Goal: Task Accomplishment & Management: Use online tool/utility

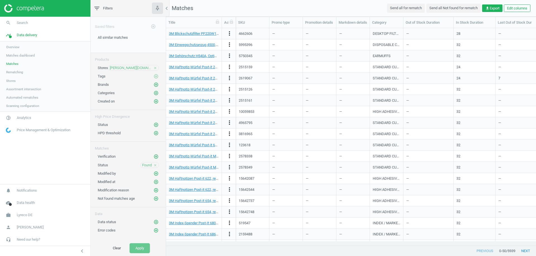
scroll to position [209, 365]
click at [114, 252] on button "Clear" at bounding box center [117, 249] width 20 height 10
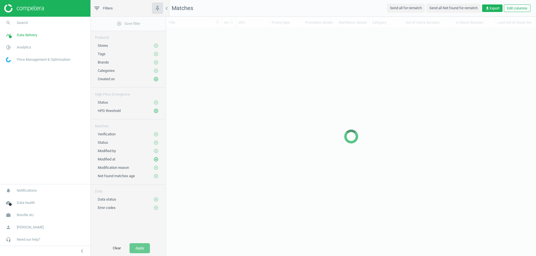
scroll to position [209, 365]
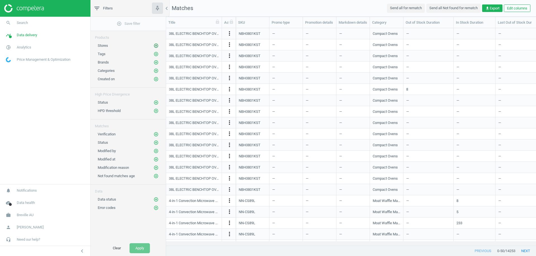
click at [155, 45] on icon "add_circle_outline" at bounding box center [155, 45] width 5 height 5
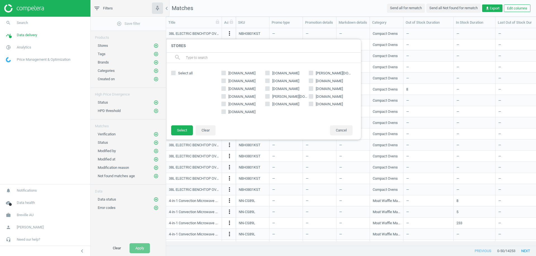
click at [229, 70] on div "harveynorman.com.au thegoodguys.com.au myer.com.au jbhifi.com.au davidjones.com…" at bounding box center [286, 94] width 137 height 51
drag, startPoint x: 229, startPoint y: 70, endPoint x: 261, endPoint y: 72, distance: 31.9
click at [261, 72] on div "harveynorman.com.au thegoodguys.com.au myer.com.au jbhifi.com.au davidjones.com…" at bounding box center [286, 94] width 137 height 51
copy span "harveynorman.com.au"
drag, startPoint x: 271, startPoint y: 73, endPoint x: 307, endPoint y: 74, distance: 35.2
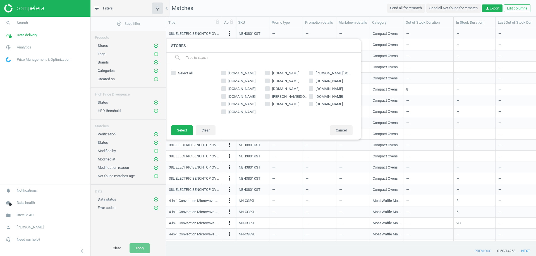
click at [300, 74] on span "thegoodguys.com.au" at bounding box center [285, 73] width 29 height 5
copy span "thegoodguys.com.au"
drag, startPoint x: 316, startPoint y: 69, endPoint x: 337, endPoint y: 71, distance: 21.4
click at [337, 71] on div "harveynorman.com.au thegoodguys.com.au myer.com.au jbhifi.com.au davidjones.com…" at bounding box center [286, 94] width 137 height 51
copy span "myer.com.au"
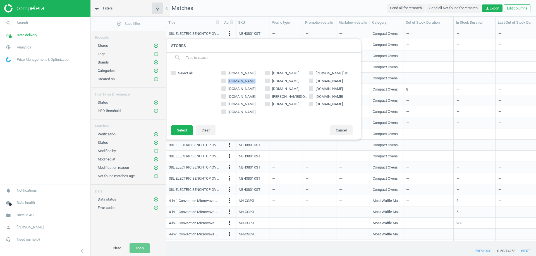
drag, startPoint x: 228, startPoint y: 78, endPoint x: 249, endPoint y: 80, distance: 21.1
click at [249, 80] on div "harveynorman.com.au thegoodguys.com.au myer.com.au jbhifi.com.au davidjones.com…" at bounding box center [286, 94] width 137 height 51
copy span "jbhifi.com.au"
drag, startPoint x: 271, startPoint y: 79, endPoint x: 282, endPoint y: 80, distance: 10.6
click at [282, 80] on span "davidjones.com" at bounding box center [285, 81] width 29 height 5
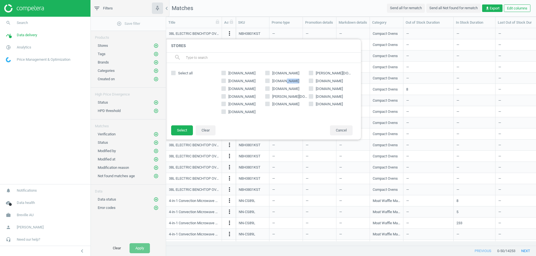
click at [294, 80] on span "davidjones.com" at bounding box center [285, 81] width 29 height 5
click at [269, 80] on input "davidjones.com" at bounding box center [267, 81] width 4 height 4
click at [297, 80] on span "davidjones.com" at bounding box center [285, 81] width 29 height 5
click at [269, 80] on input "davidjones.com" at bounding box center [267, 81] width 4 height 4
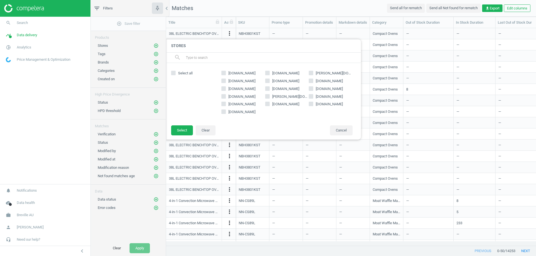
click at [297, 80] on span "davidjones.com" at bounding box center [285, 81] width 29 height 5
click at [269, 80] on input "davidjones.com" at bounding box center [267, 81] width 4 height 4
click at [291, 82] on span "davidjones.com" at bounding box center [285, 81] width 29 height 5
click at [269, 82] on input "davidjones.com" at bounding box center [267, 81] width 4 height 4
checkbox input "false"
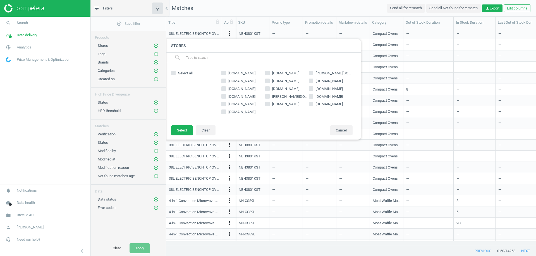
drag, startPoint x: 303, startPoint y: 82, endPoint x: 273, endPoint y: 83, distance: 29.3
click at [273, 83] on label "davidjones.com" at bounding box center [287, 81] width 44 height 5
copy span "avidjones.com"
drag, startPoint x: 316, startPoint y: 79, endPoint x: 328, endPoint y: 79, distance: 12.8
click at [328, 79] on span "amazon.com.au" at bounding box center [328, 81] width 29 height 5
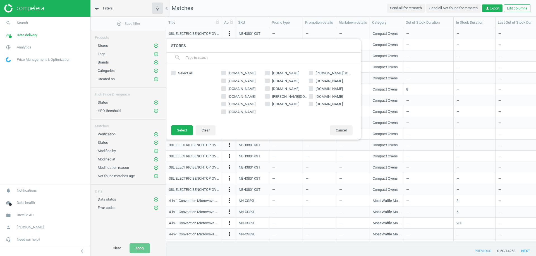
click at [336, 79] on span "amazon.com.au" at bounding box center [328, 81] width 29 height 5
click at [313, 79] on input "amazon.com.au" at bounding box center [311, 81] width 4 height 4
drag, startPoint x: 337, startPoint y: 79, endPoint x: 342, endPoint y: 82, distance: 5.9
click at [342, 82] on label "amazon.com.au" at bounding box center [331, 81] width 44 height 5
click at [345, 83] on label "amazon.com.au" at bounding box center [331, 81] width 44 height 5
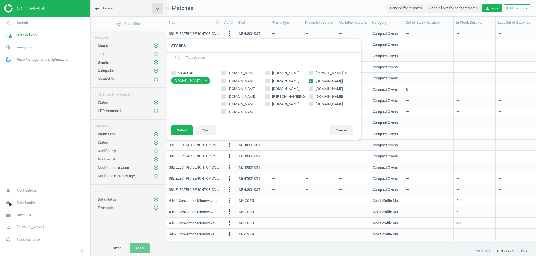
click at [313, 83] on input "amazon.com.au" at bounding box center [311, 81] width 4 height 4
drag, startPoint x: 328, startPoint y: 83, endPoint x: 321, endPoint y: 83, distance: 6.7
click at [326, 83] on span "amazon.com.au" at bounding box center [328, 81] width 29 height 5
click at [321, 83] on span "amazon.com.au" at bounding box center [328, 81] width 29 height 5
click at [313, 83] on input "amazon.com.au" at bounding box center [311, 81] width 4 height 4
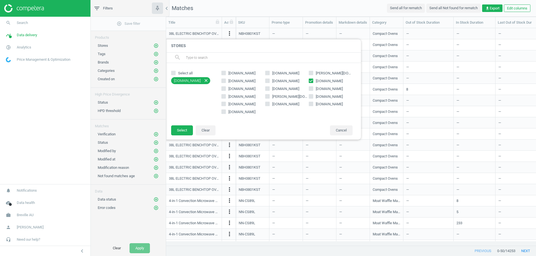
drag, startPoint x: 433, startPoint y: 102, endPoint x: 319, endPoint y: 78, distance: 115.8
click at [319, 79] on span "amazon.com.au" at bounding box center [328, 81] width 29 height 5
click at [313, 79] on input "amazon.com.au" at bounding box center [311, 81] width 4 height 4
checkbox input "false"
drag, startPoint x: 315, startPoint y: 78, endPoint x: 341, endPoint y: 81, distance: 25.5
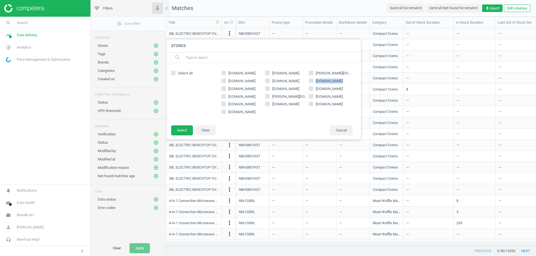
click at [341, 81] on span "amazon.com.au" at bounding box center [328, 81] width 29 height 5
copy span "amazon.com.au"
drag, startPoint x: 229, startPoint y: 86, endPoint x: 237, endPoint y: 86, distance: 9.0
click at [234, 86] on div "harveynorman.com.au thegoodguys.com.au myer.com.au jbhifi.com.au davidjones.com…" at bounding box center [286, 94] width 137 height 51
drag, startPoint x: 237, startPoint y: 86, endPoint x: 248, endPoint y: 88, distance: 11.0
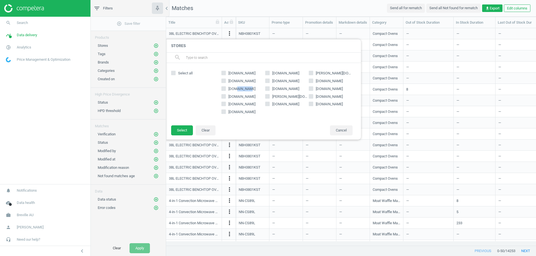
click at [248, 88] on span "bigw.com.au" at bounding box center [241, 88] width 29 height 5
drag, startPoint x: 227, startPoint y: 86, endPoint x: 249, endPoint y: 90, distance: 22.0
click at [249, 90] on span "bigw.com.au" at bounding box center [241, 88] width 29 height 5
copy span "bigw.com.au"
copy span "binglee.com.au"
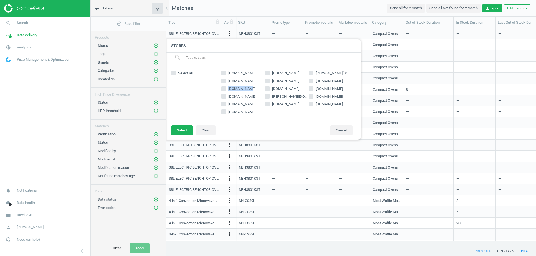
drag, startPoint x: 271, startPoint y: 88, endPoint x: 297, endPoint y: 89, distance: 26.0
click at [297, 89] on label "binglee.com.au" at bounding box center [287, 88] width 44 height 5
copy span "betta.com.au"
drag, startPoint x: 315, startPoint y: 87, endPoint x: 337, endPoint y: 86, distance: 22.1
click at [337, 86] on span "betta.com.au" at bounding box center [328, 88] width 29 height 5
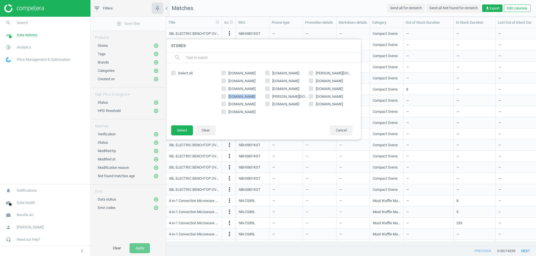
copy span "target.com.au"
drag, startPoint x: 227, startPoint y: 95, endPoint x: 254, endPoint y: 96, distance: 26.8
click at [254, 96] on label "target.com.au" at bounding box center [243, 96] width 44 height 5
drag, startPoint x: 270, startPoint y: 95, endPoint x: 292, endPoint y: 95, distance: 21.8
click at [292, 95] on label "kogan.com" at bounding box center [287, 96] width 44 height 5
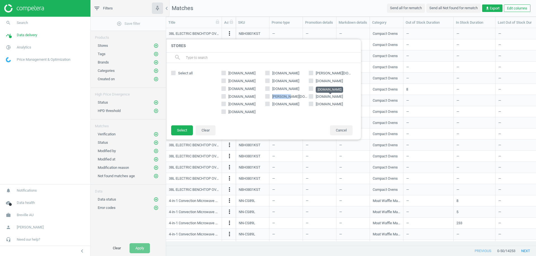
click at [342, 95] on span "retravision.com.au" at bounding box center [329, 97] width 27 height 4
click at [313, 95] on input "retravision.com.au" at bounding box center [311, 97] width 4 height 4
checkbox input "true"
drag, startPoint x: 348, startPoint y: 97, endPoint x: 316, endPoint y: 99, distance: 33.0
click at [316, 99] on label "retravision.com.au" at bounding box center [331, 96] width 44 height 5
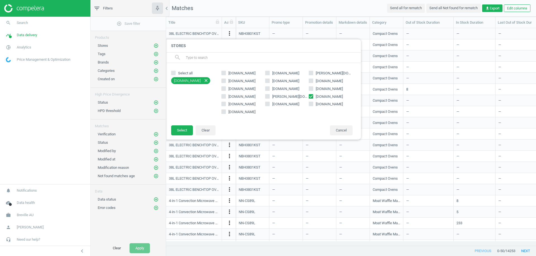
click at [278, 116] on div "harveynorman.com.au thegoodguys.com.au myer.com.au jbhifi.com.au davidjones.com…" at bounding box center [286, 94] width 137 height 51
drag, startPoint x: 227, startPoint y: 104, endPoint x: 251, endPoint y: 104, distance: 23.7
click at [248, 104] on span "kitchenwarehouse.com.au" at bounding box center [241, 104] width 29 height 5
click at [255, 105] on span "kitchenwarehouse.com.au" at bounding box center [241, 104] width 27 height 4
click at [225, 105] on input "kitchenwarehouse.com.au" at bounding box center [224, 104] width 4 height 4
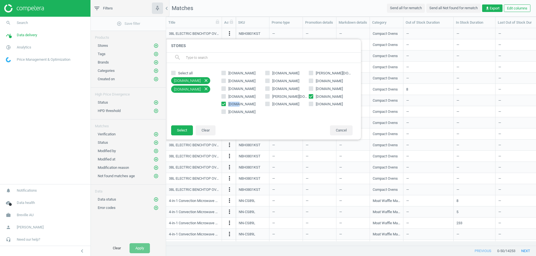
drag, startPoint x: 227, startPoint y: 104, endPoint x: 241, endPoint y: 104, distance: 14.0
click at [241, 104] on span "kitchenwarehouse.com.au" at bounding box center [241, 104] width 29 height 5
drag, startPoint x: 252, startPoint y: 105, endPoint x: 256, endPoint y: 106, distance: 3.4
click at [255, 106] on span "kitchenwarehouse.com.au" at bounding box center [241, 104] width 27 height 4
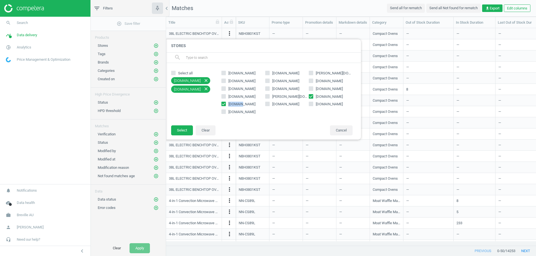
click at [225, 106] on input "kitchenwarehouse.com.au" at bounding box center [224, 104] width 4 height 4
checkbox input "false"
drag, startPoint x: 227, startPoint y: 106, endPoint x: 255, endPoint y: 105, distance: 27.4
click at [255, 105] on span "kitchenwarehouse.com.au" at bounding box center [241, 104] width 29 height 5
click at [273, 103] on span "appliancesonline.com.au" at bounding box center [285, 104] width 27 height 4
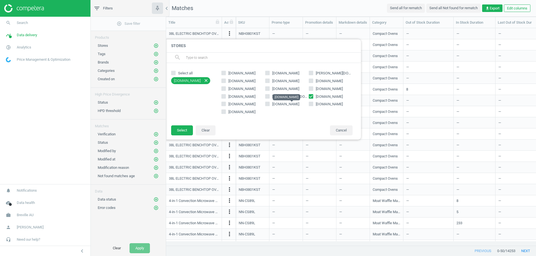
click at [269, 103] on input "appliancesonline.com.au" at bounding box center [267, 104] width 4 height 4
drag, startPoint x: 273, startPoint y: 103, endPoint x: 302, endPoint y: 106, distance: 29.5
click at [299, 106] on span "appliancesonline.com.au" at bounding box center [285, 104] width 27 height 4
click at [269, 106] on input "appliancesonline.com.au" at bounding box center [267, 104] width 4 height 4
checkbox input "false"
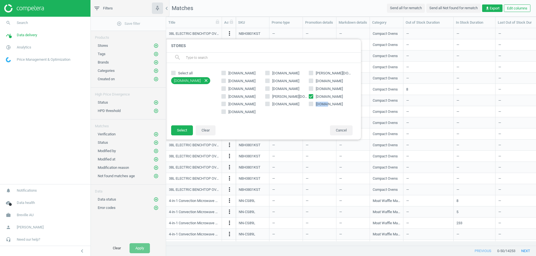
drag, startPoint x: 315, startPoint y: 103, endPoint x: 330, endPoint y: 105, distance: 14.3
click at [328, 105] on span "billyguyatts.com.au" at bounding box center [328, 104] width 29 height 5
drag, startPoint x: 335, startPoint y: 106, endPoint x: 341, endPoint y: 106, distance: 5.9
click at [341, 106] on span "billyguyatts.com.au" at bounding box center [329, 104] width 27 height 4
click at [336, 111] on div "harveynorman.com.au thegoodguys.com.au myer.com.au jbhifi.com.au davidjones.com…" at bounding box center [286, 94] width 137 height 51
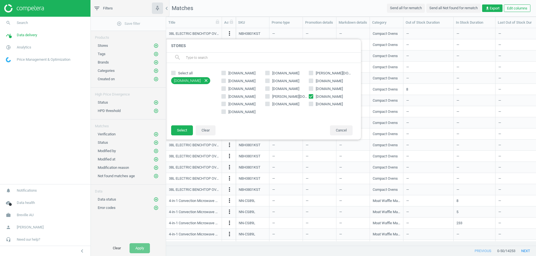
click at [330, 113] on div "harveynorman.com.au thegoodguys.com.au myer.com.au jbhifi.com.au davidjones.com…" at bounding box center [286, 94] width 137 height 51
click at [314, 103] on span "billyguyatts.com.au" at bounding box center [328, 104] width 29 height 5
click at [313, 103] on input "billyguyatts.com.au" at bounding box center [311, 104] width 4 height 4
drag, startPoint x: 314, startPoint y: 103, endPoint x: 345, endPoint y: 105, distance: 30.8
click at [344, 105] on span "billyguyatts.com.au" at bounding box center [328, 104] width 29 height 5
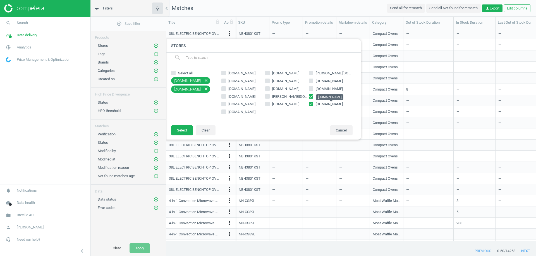
click at [313, 105] on input "billyguyatts.com.au" at bounding box center [311, 104] width 4 height 4
checkbox input "false"
drag, startPoint x: 254, startPoint y: 112, endPoint x: 227, endPoint y: 113, distance: 26.8
click at [227, 113] on label "[DOMAIN_NAME]" at bounding box center [243, 112] width 44 height 5
click at [227, 113] on span "[DOMAIN_NAME]" at bounding box center [241, 112] width 29 height 5
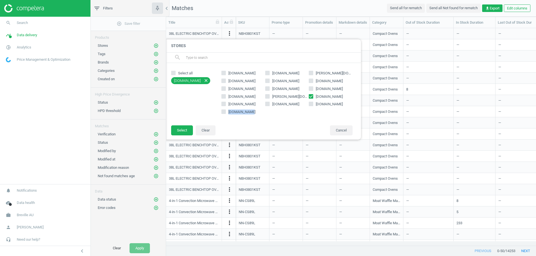
click at [225, 113] on input "[DOMAIN_NAME]" at bounding box center [224, 112] width 4 height 4
drag, startPoint x: 237, startPoint y: 112, endPoint x: 229, endPoint y: 112, distance: 8.4
click at [229, 112] on label "[DOMAIN_NAME]" at bounding box center [243, 112] width 44 height 5
click at [229, 112] on span "[DOMAIN_NAME]" at bounding box center [241, 112] width 29 height 5
click at [225, 112] on input "[DOMAIN_NAME]" at bounding box center [224, 112] width 4 height 4
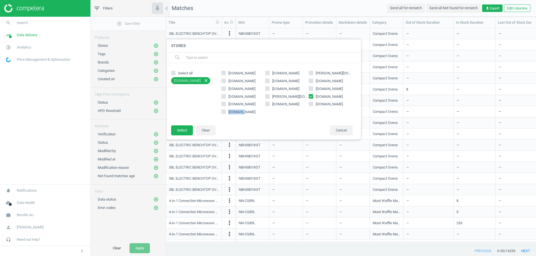
click at [229, 112] on span "[DOMAIN_NAME]" at bounding box center [241, 112] width 29 height 5
click at [225, 112] on input "[DOMAIN_NAME]" at bounding box center [224, 112] width 4 height 4
drag, startPoint x: 262, startPoint y: 115, endPoint x: 231, endPoint y: 114, distance: 30.7
click at [231, 114] on div "harveynorman.com.au thegoodguys.com.au myer.com.au jbhifi.com.au davidjones.com…" at bounding box center [286, 94] width 137 height 51
click at [230, 114] on span "[DOMAIN_NAME]" at bounding box center [241, 112] width 29 height 5
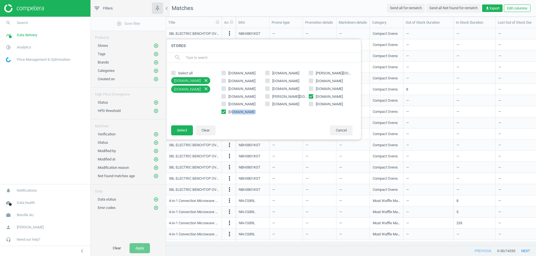
click at [225, 114] on input "[DOMAIN_NAME]" at bounding box center [224, 112] width 4 height 4
click at [230, 113] on span "[DOMAIN_NAME]" at bounding box center [241, 112] width 29 height 5
click at [225, 113] on input "[DOMAIN_NAME]" at bounding box center [224, 112] width 4 height 4
click at [229, 112] on span "[DOMAIN_NAME]" at bounding box center [241, 112] width 29 height 5
click at [225, 112] on input "[DOMAIN_NAME]" at bounding box center [224, 112] width 4 height 4
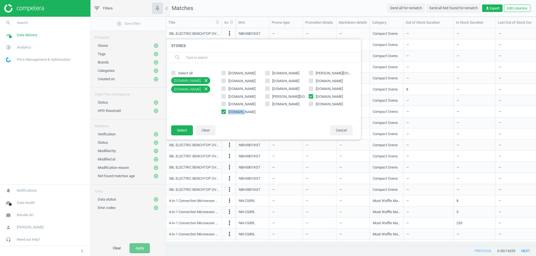
checkbox input "false"
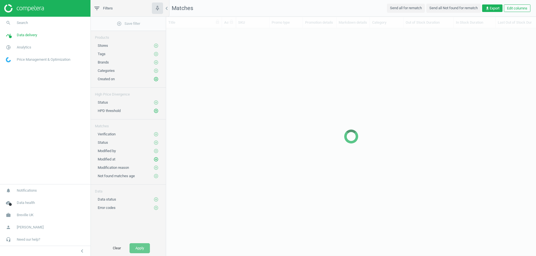
scroll to position [209, 365]
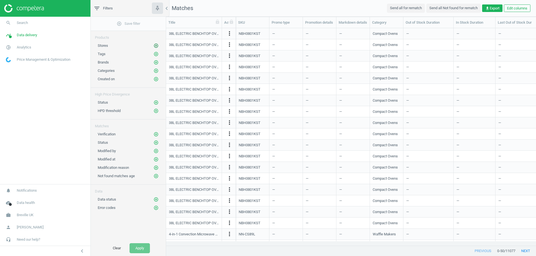
click at [157, 46] on icon "add_circle_outline" at bounding box center [155, 45] width 5 height 5
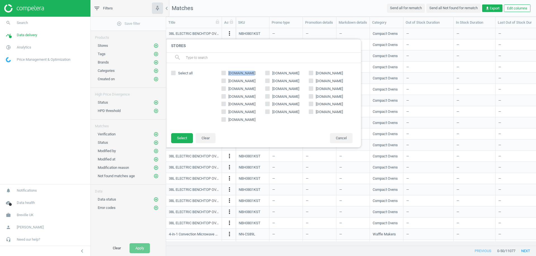
copy span "amazon.co.uk"
drag, startPoint x: 227, startPoint y: 72, endPoint x: 253, endPoint y: 72, distance: 25.7
click at [253, 72] on label "amazon.co.uk" at bounding box center [243, 73] width 44 height 5
copy span "johnlewis.com"
drag, startPoint x: 272, startPoint y: 72, endPoint x: 295, endPoint y: 75, distance: 23.3
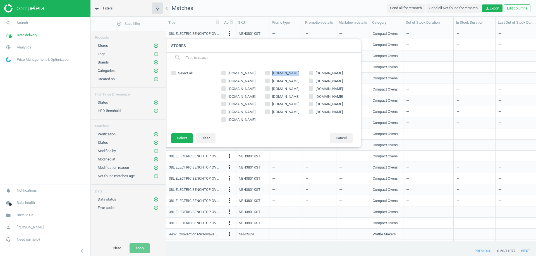
click at [295, 75] on span "johnlewis.com" at bounding box center [285, 73] width 29 height 5
copy span "currys.co.uk"
drag, startPoint x: 315, startPoint y: 71, endPoint x: 339, endPoint y: 71, distance: 24.0
click at [339, 71] on label "currys.co.uk" at bounding box center [331, 73] width 44 height 5
copy span "ao.com"
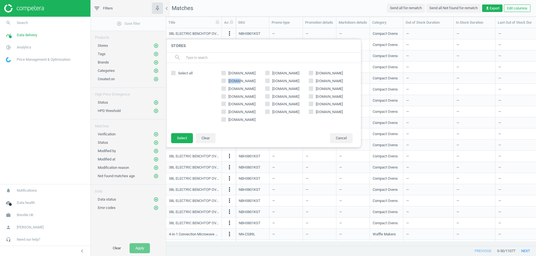
drag, startPoint x: 228, startPoint y: 80, endPoint x: 245, endPoint y: 81, distance: 17.1
click at [245, 81] on label "ao.com" at bounding box center [243, 81] width 44 height 5
copy span "debenhams.com"
drag, startPoint x: 272, startPoint y: 79, endPoint x: 299, endPoint y: 81, distance: 26.9
click at [299, 81] on span "debenhams.com" at bounding box center [285, 81] width 29 height 5
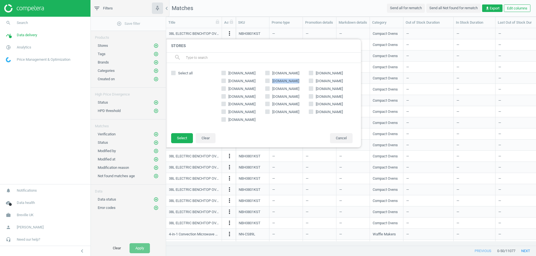
copy span "jdwilliams.co.uk"
drag, startPoint x: 315, startPoint y: 79, endPoint x: 342, endPoint y: 80, distance: 26.5
click at [342, 80] on span "jdwilliams.co.uk" at bounding box center [328, 81] width 29 height 5
copy span "ecookshop.co.uk"
drag, startPoint x: 228, startPoint y: 87, endPoint x: 256, endPoint y: 86, distance: 28.2
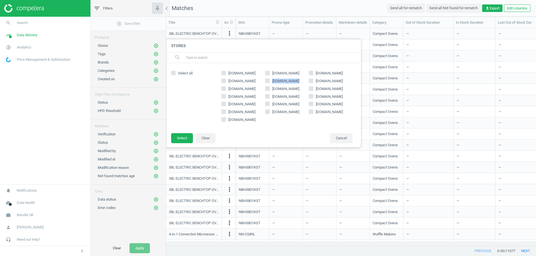
click at [256, 86] on span "ecookshop.co.uk" at bounding box center [241, 88] width 29 height 5
drag, startPoint x: 278, startPoint y: 88, endPoint x: 297, endPoint y: 90, distance: 19.1
click at [297, 90] on label "prcdirect.co.uk" at bounding box center [287, 88] width 44 height 5
copy span "prcdirect.co.uk"
copy span "hartsofstur.com"
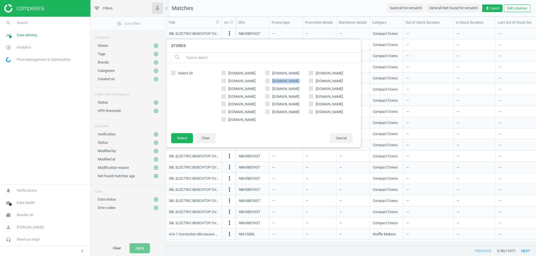
drag, startPoint x: 316, startPoint y: 87, endPoint x: 343, endPoint y: 90, distance: 26.9
click at [343, 90] on label "hartsofstur.com" at bounding box center [331, 88] width 44 height 5
drag, startPoint x: 229, startPoint y: 95, endPoint x: 249, endPoint y: 99, distance: 20.2
click at [249, 99] on label "argos.co.uk" at bounding box center [243, 96] width 44 height 5
copy span "argos.co.uk"
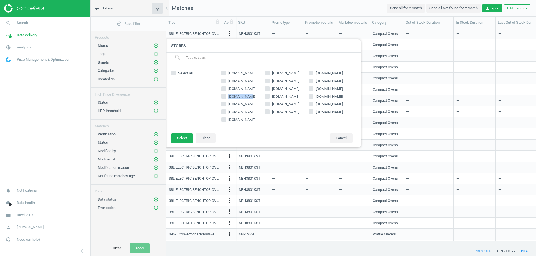
drag, startPoint x: 272, startPoint y: 96, endPoint x: 300, endPoint y: 99, distance: 28.3
click at [300, 99] on div "amazon.co.uk johnlewis.com currys.co.uk ao.com debenhams.com jdwilliams.co.uk e…" at bounding box center [286, 98] width 137 height 59
drag, startPoint x: 315, startPoint y: 95, endPoint x: 346, endPoint y: 96, distance: 30.7
click at [344, 96] on span "go-electrical.co.uk" at bounding box center [328, 96] width 29 height 5
click at [227, 103] on span "jarrolds.co.uk" at bounding box center [241, 104] width 29 height 5
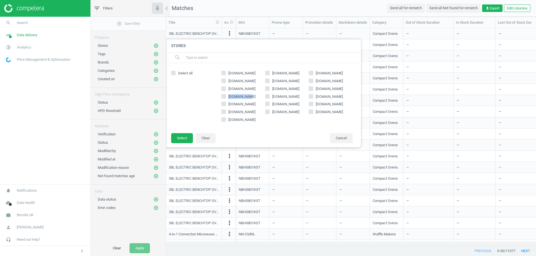
click at [225, 103] on input "jarrolds.co.uk" at bounding box center [224, 104] width 4 height 4
click at [254, 106] on label "jarrolds.co.uk" at bounding box center [243, 104] width 44 height 5
click at [225, 106] on input "jarrolds.co.uk" at bounding box center [224, 104] width 4 height 4
drag, startPoint x: 252, startPoint y: 104, endPoint x: 237, endPoint y: 105, distance: 15.9
click at [240, 105] on label "jarrolds.co.uk" at bounding box center [243, 104] width 44 height 5
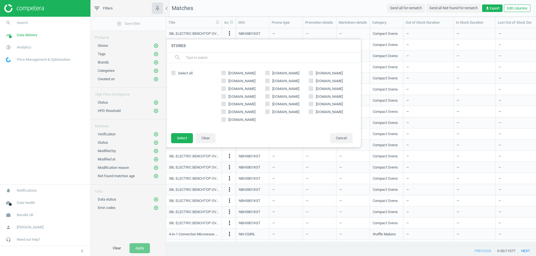
click at [237, 105] on span "jarrolds.co.uk" at bounding box center [241, 104] width 29 height 5
drag, startPoint x: 234, startPoint y: 105, endPoint x: 230, endPoint y: 105, distance: 3.7
click at [230, 105] on span "jarrolds.co.uk" at bounding box center [241, 104] width 29 height 5
click at [225, 105] on input "jarrolds.co.uk" at bounding box center [224, 104] width 4 height 4
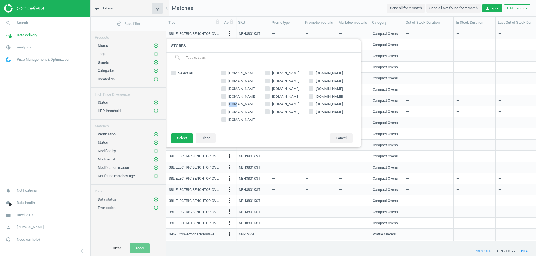
checkbox input "true"
drag, startPoint x: 228, startPoint y: 104, endPoint x: 218, endPoint y: 104, distance: 10.1
click at [211, 104] on div "jarrolds.co.uk close" at bounding box center [194, 91] width 47 height 28
drag, startPoint x: 228, startPoint y: 104, endPoint x: 250, endPoint y: 103, distance: 22.6
click at [250, 103] on span "jarrolds.co.uk" at bounding box center [241, 104] width 29 height 5
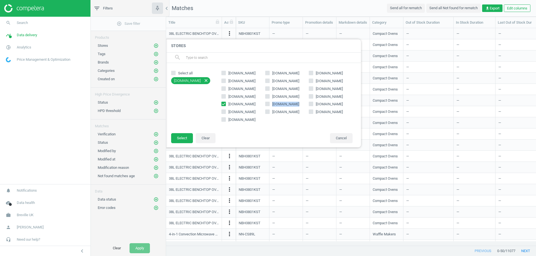
drag, startPoint x: 271, startPoint y: 103, endPoint x: 299, endPoint y: 104, distance: 27.1
click at [299, 104] on label "wayfair.co.uk" at bounding box center [287, 104] width 44 height 5
drag, startPoint x: 346, startPoint y: 104, endPoint x: 316, endPoint y: 105, distance: 29.9
click at [316, 105] on label "lakeland.co.uk" at bounding box center [331, 104] width 44 height 5
drag, startPoint x: 253, startPoint y: 112, endPoint x: 228, endPoint y: 113, distance: 25.1
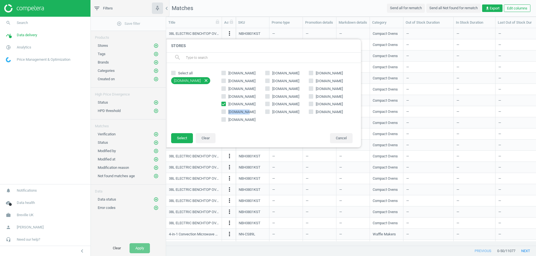
click at [228, 113] on label "very.co.uk" at bounding box center [243, 112] width 44 height 5
drag, startPoint x: 271, startPoint y: 112, endPoint x: 305, endPoint y: 114, distance: 33.8
click at [300, 114] on span "potterscookshop.co.uk" at bounding box center [285, 112] width 29 height 5
drag, startPoint x: 344, startPoint y: 112, endPoint x: 298, endPoint y: 97, distance: 48.6
click at [316, 111] on label "harrods.com" at bounding box center [331, 112] width 44 height 5
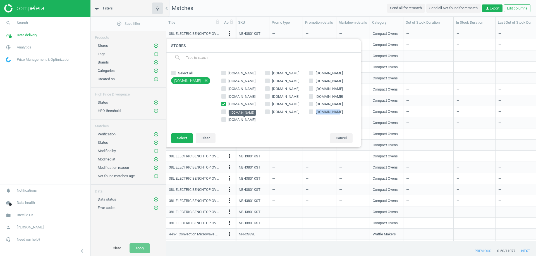
drag, startPoint x: 268, startPoint y: 120, endPoint x: 229, endPoint y: 122, distance: 39.4
click at [229, 122] on div "amazon.co.uk johnlewis.com currys.co.uk ao.com debenhams.com jdwilliams.co.uk e…" at bounding box center [286, 98] width 137 height 59
click at [268, 124] on div "amazon.co.uk johnlewis.com currys.co.uk ao.com debenhams.com jdwilliams.co.uk e…" at bounding box center [286, 98] width 137 height 59
drag, startPoint x: 257, startPoint y: 121, endPoint x: 228, endPoint y: 122, distance: 28.7
click at [228, 122] on div "amazon.co.uk johnlewis.com currys.co.uk ao.com debenhams.com jdwilliams.co.uk e…" at bounding box center [286, 98] width 137 height 59
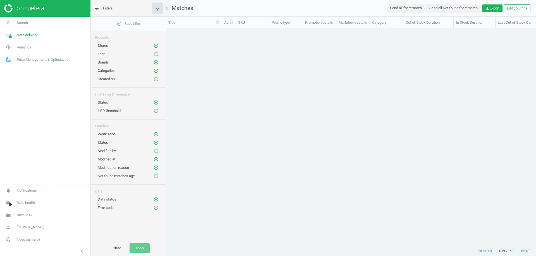
scroll to position [209, 365]
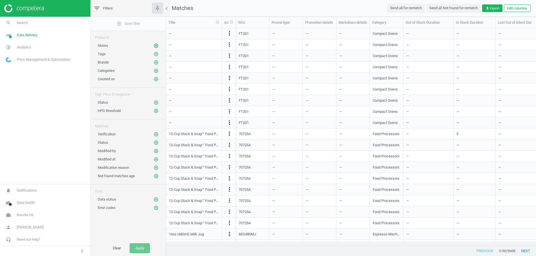
click at [156, 47] on icon "add_circle_outline" at bounding box center [155, 45] width 5 height 5
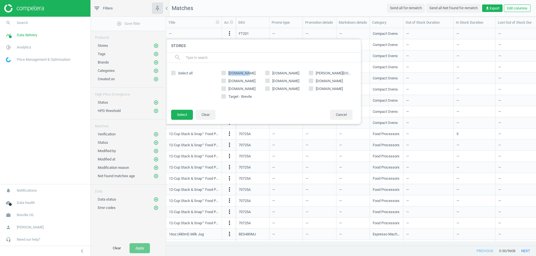
copy span "[DOMAIN_NAME]"
drag, startPoint x: 251, startPoint y: 73, endPoint x: 227, endPoint y: 73, distance: 23.7
click at [227, 73] on label "[DOMAIN_NAME]" at bounding box center [243, 73] width 44 height 5
drag, startPoint x: 261, startPoint y: 98, endPoint x: 229, endPoint y: 99, distance: 32.1
click at [229, 99] on div "[DOMAIN_NAME] [DOMAIN_NAME] [PERSON_NAME][DOMAIN_NAME] [DOMAIN_NAME] [DOMAIN_NA…" at bounding box center [286, 87] width 137 height 36
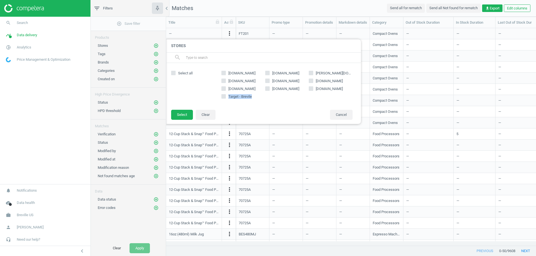
click at [229, 99] on div "[DOMAIN_NAME] [DOMAIN_NAME] [PERSON_NAME][DOMAIN_NAME] [DOMAIN_NAME] [DOMAIN_NA…" at bounding box center [286, 87] width 137 height 36
copy span "Target - Brevile"
drag, startPoint x: 262, startPoint y: 97, endPoint x: 228, endPoint y: 100, distance: 34.2
click at [228, 100] on div "[DOMAIN_NAME] [DOMAIN_NAME] [PERSON_NAME][DOMAIN_NAME] [DOMAIN_NAME] [DOMAIN_NA…" at bounding box center [286, 87] width 137 height 36
